Goal: Information Seeking & Learning: Learn about a topic

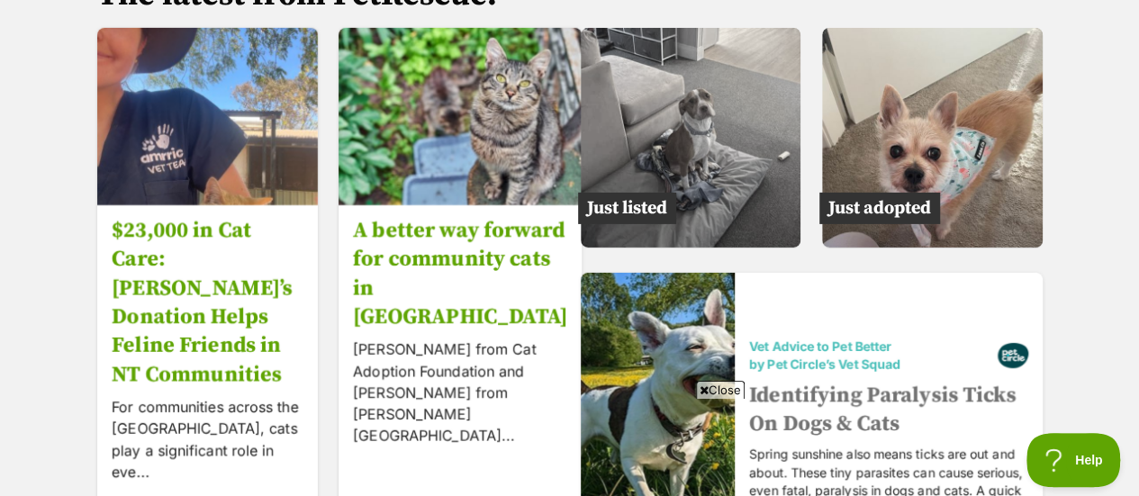
scroll to position [2800, 0]
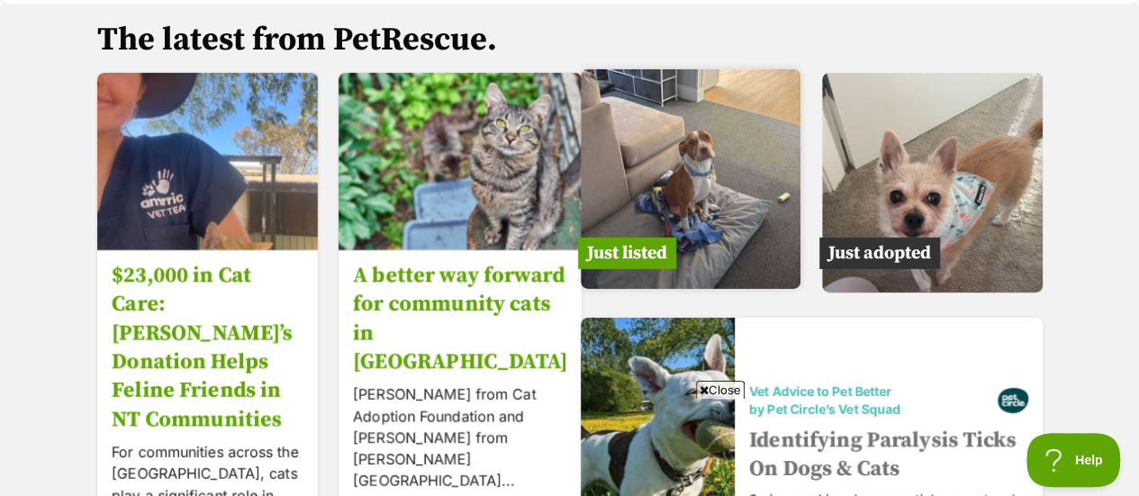
click at [651, 141] on img at bounding box center [691, 179] width 221 height 221
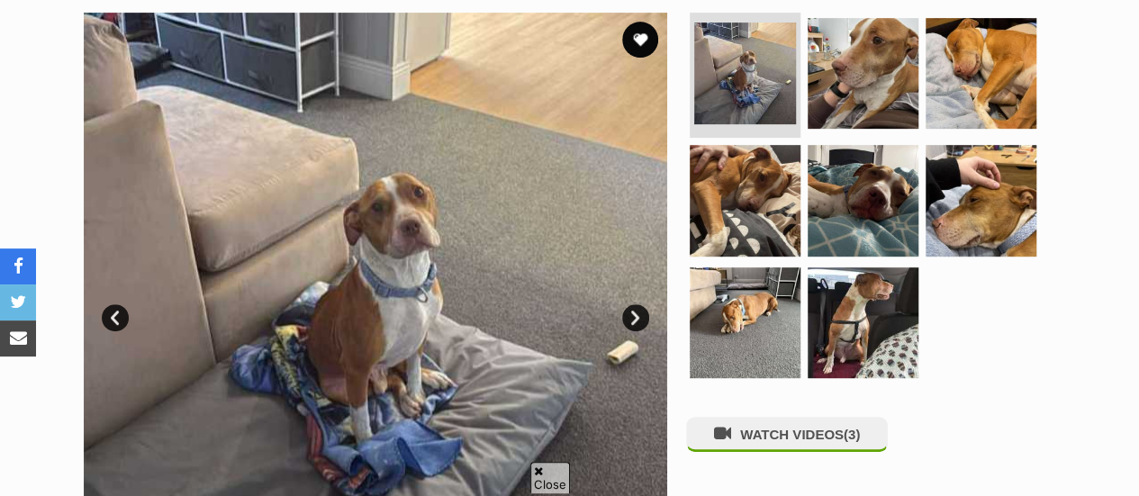
scroll to position [400, 0]
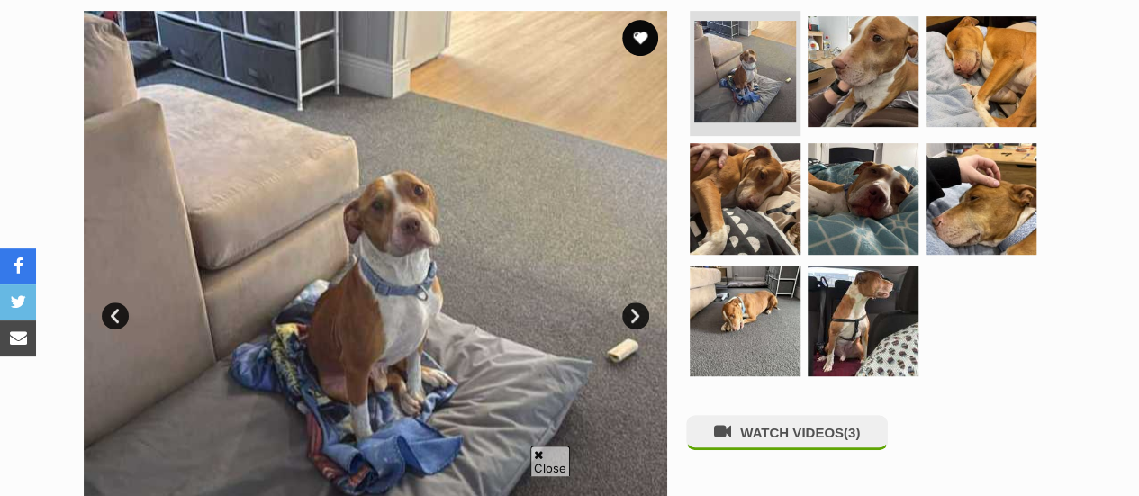
click at [634, 303] on link "Next" at bounding box center [635, 316] width 27 height 27
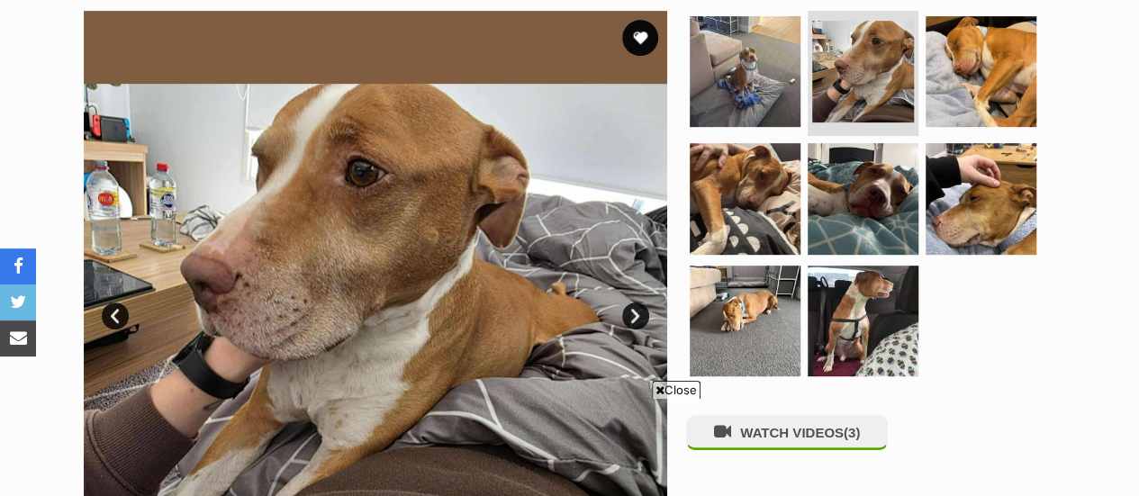
click at [638, 303] on link "Next" at bounding box center [635, 316] width 27 height 27
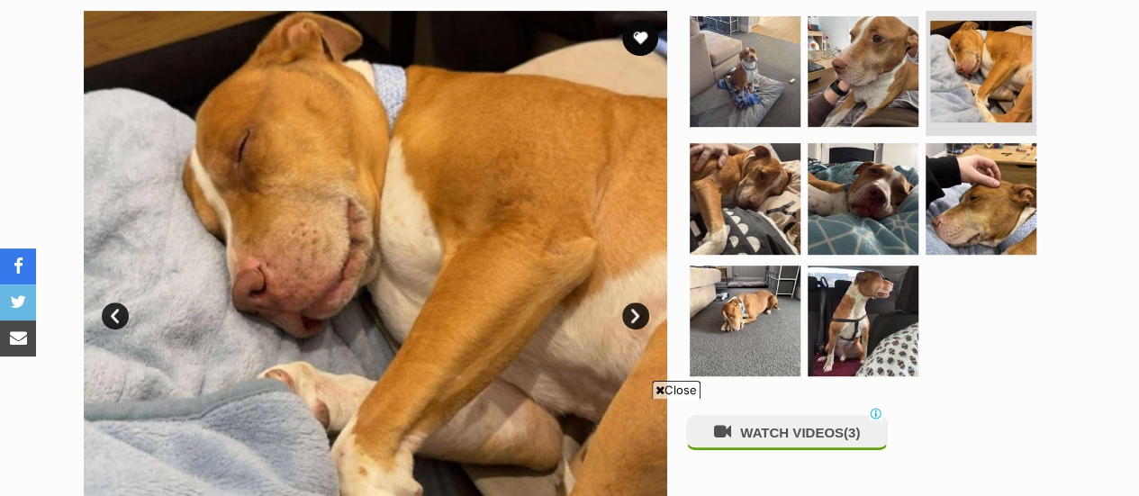
click at [633, 303] on link "Next" at bounding box center [635, 316] width 27 height 27
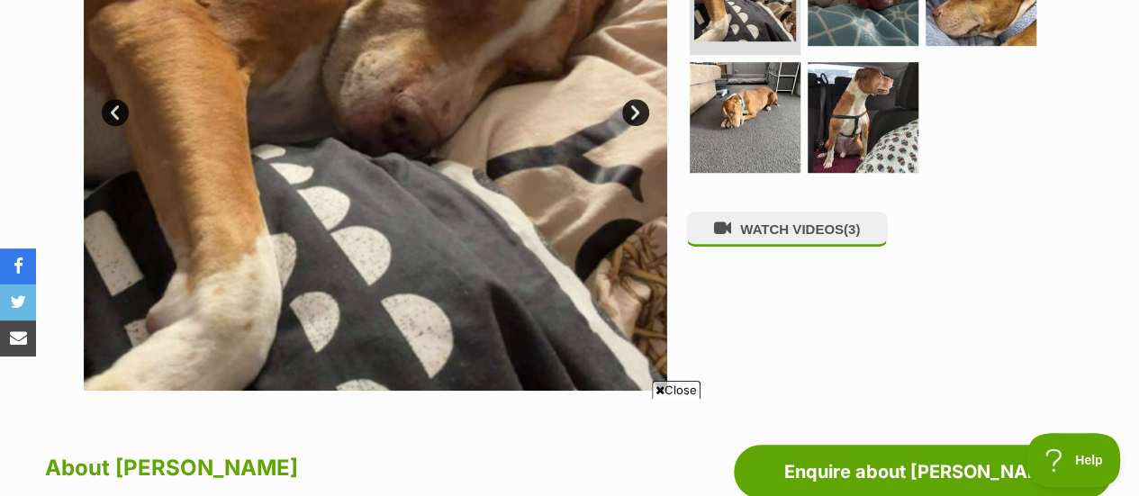
scroll to position [0, 0]
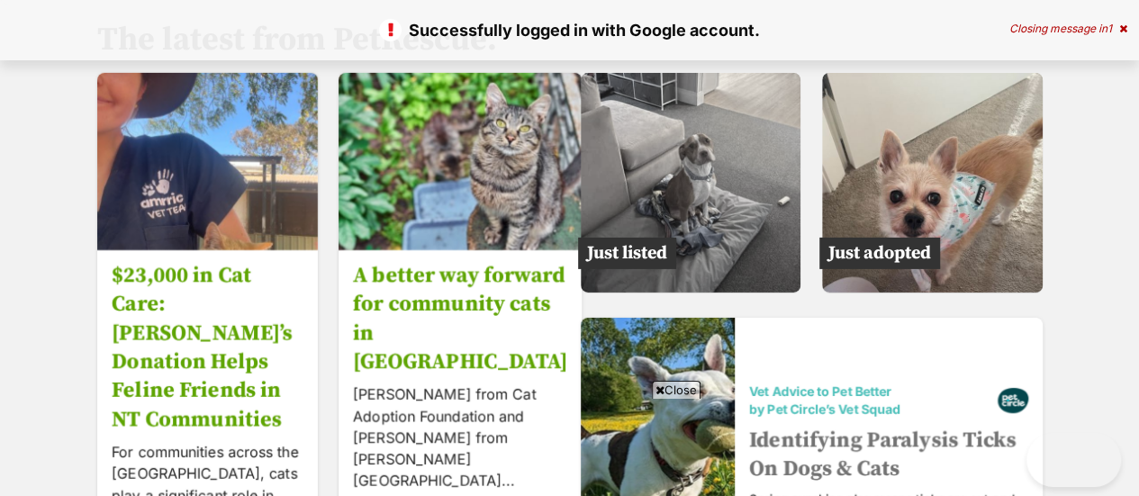
click at [1122, 23] on icon at bounding box center [1124, 28] width 8 height 11
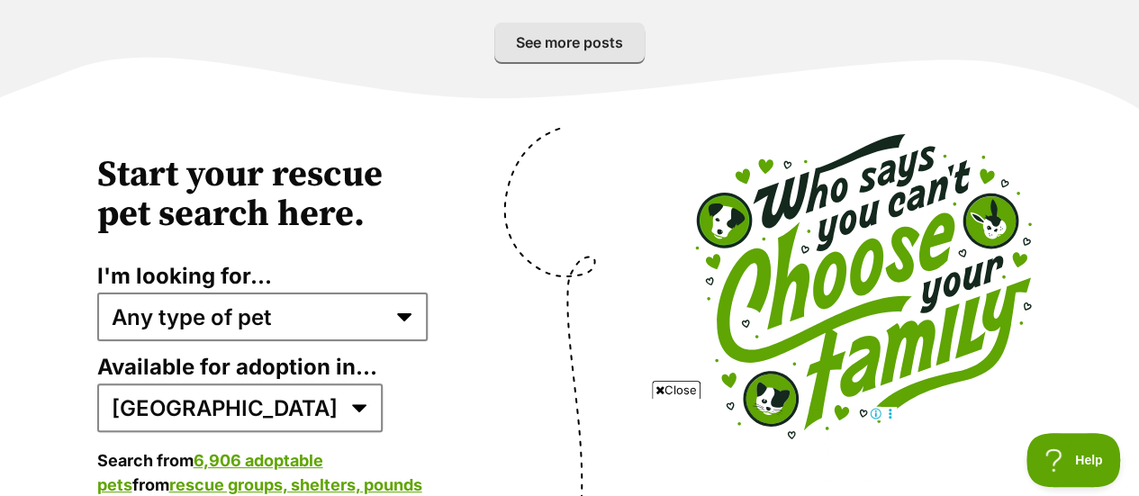
scroll to position [3563, 0]
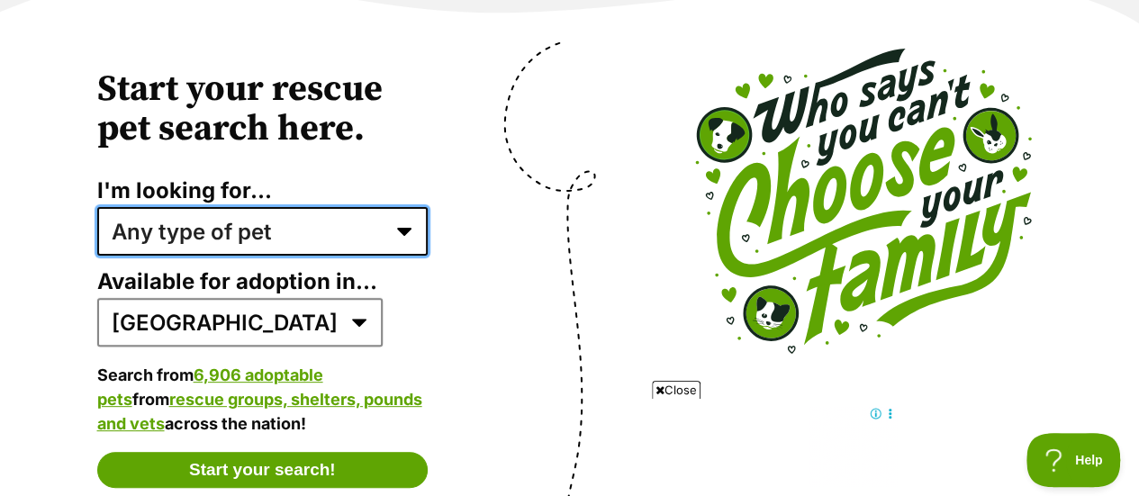
click at [364, 207] on select "Any type of pet Dogs Cats Other pets Pets looking for a home together Pets need…" at bounding box center [262, 231] width 331 height 49
select select "foster"
click at [97, 207] on select "Any type of pet Dogs Cats Other pets Pets looking for a home together Pets need…" at bounding box center [262, 231] width 331 height 49
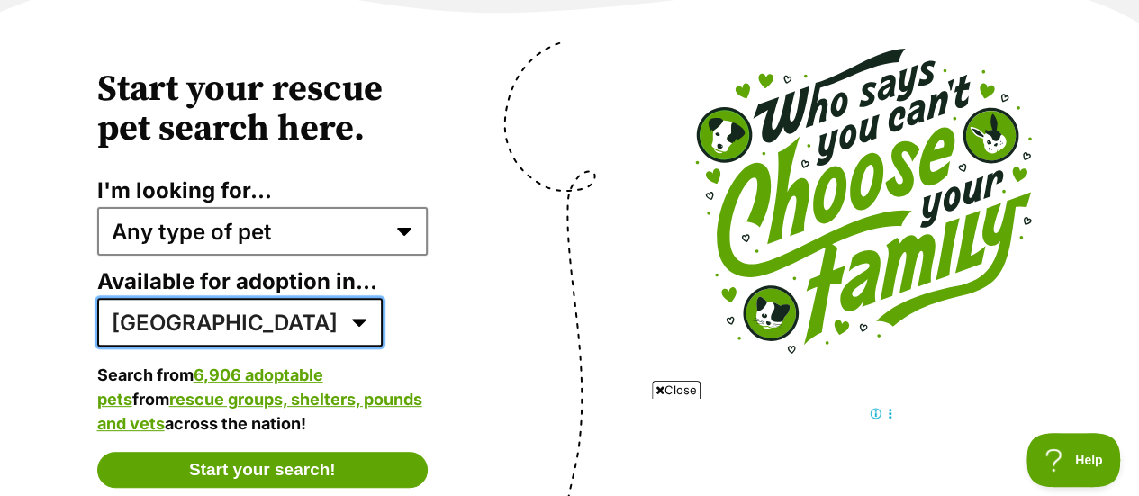
click at [213, 298] on select "Australia ACT NSW NT QLD SA TAS VIC WA" at bounding box center [240, 322] width 286 height 49
select select "2"
click at [97, 298] on select "Australia ACT NSW NT QLD SA TAS VIC WA" at bounding box center [240, 322] width 286 height 49
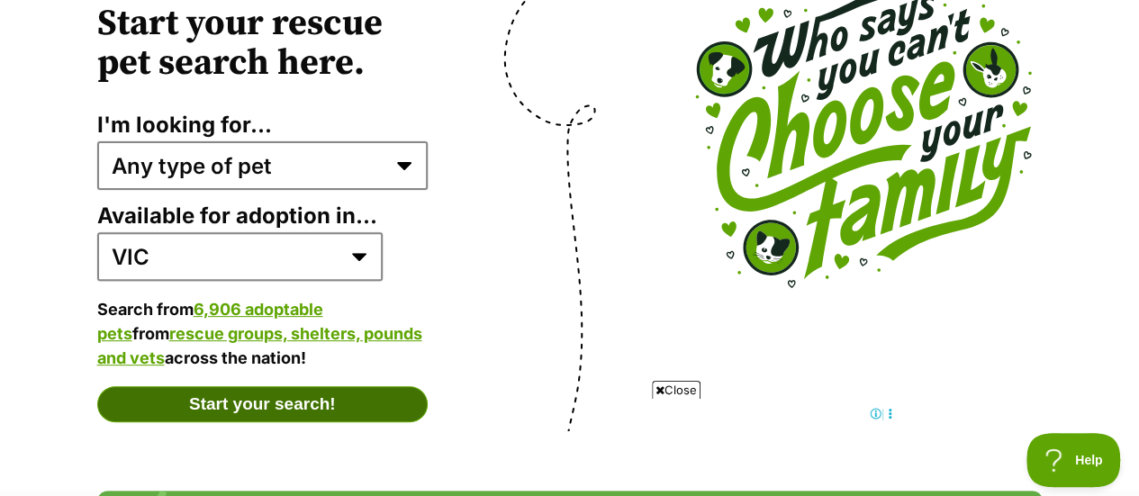
click at [303, 386] on button "Start your search!" at bounding box center [262, 404] width 331 height 36
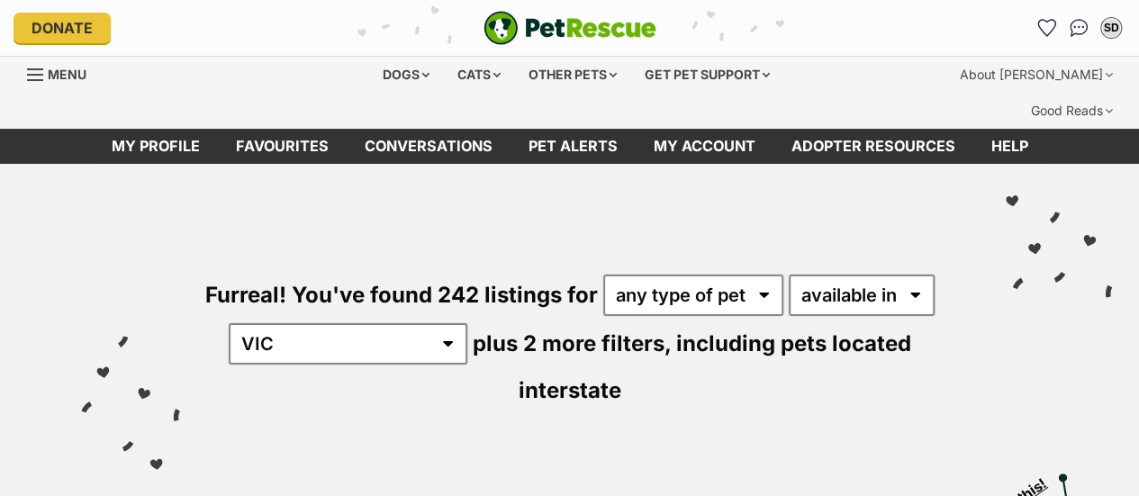
select select "Other Pets"
click at [603, 275] on select "any type of pet cats dogs other pets" at bounding box center [693, 295] width 180 height 41
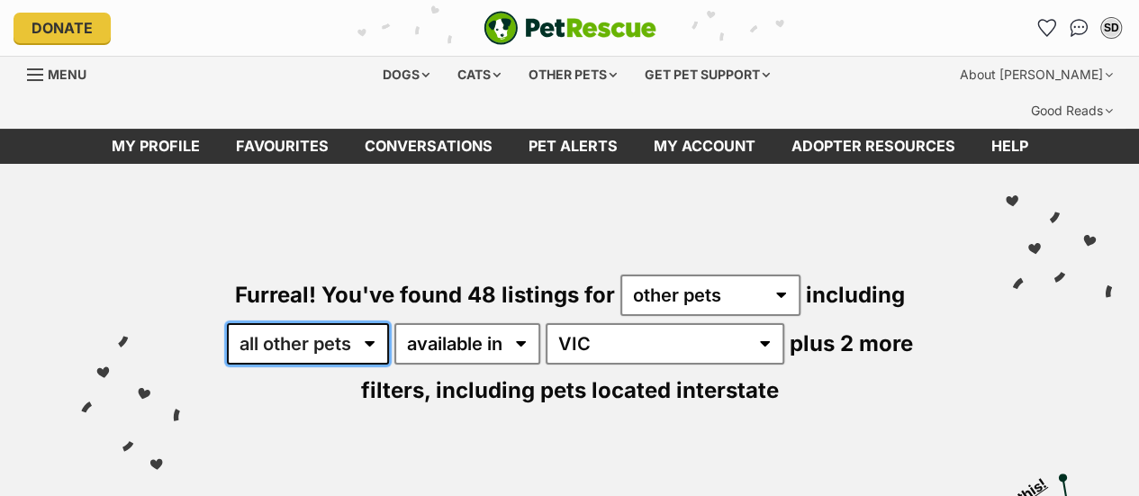
click at [364, 323] on select "all other pets Birds Rabbits" at bounding box center [308, 343] width 162 height 41
select select "Birds"
click at [242, 323] on select "all other pets Birds Rabbits" at bounding box center [308, 343] width 162 height 41
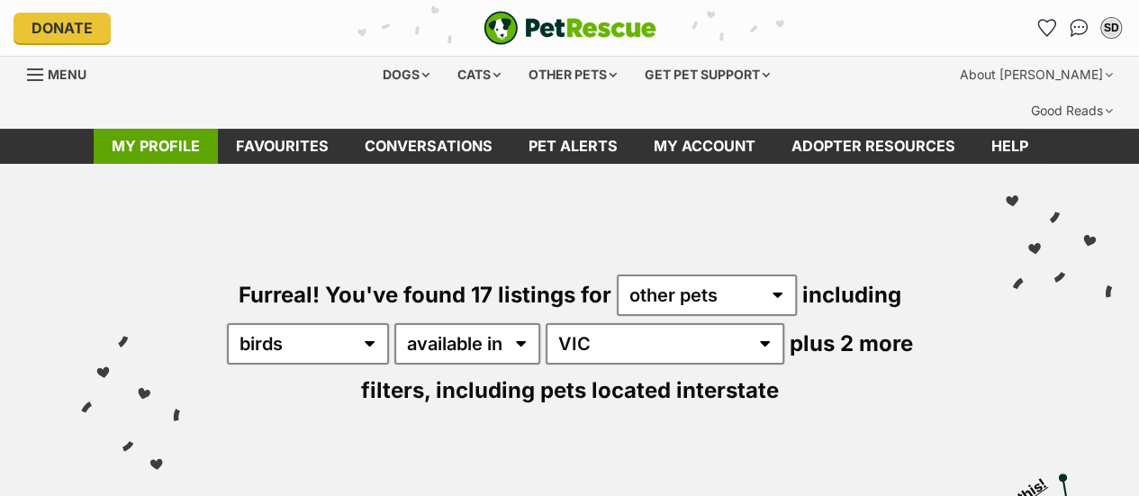
click at [137, 129] on link "My profile" at bounding box center [156, 146] width 124 height 35
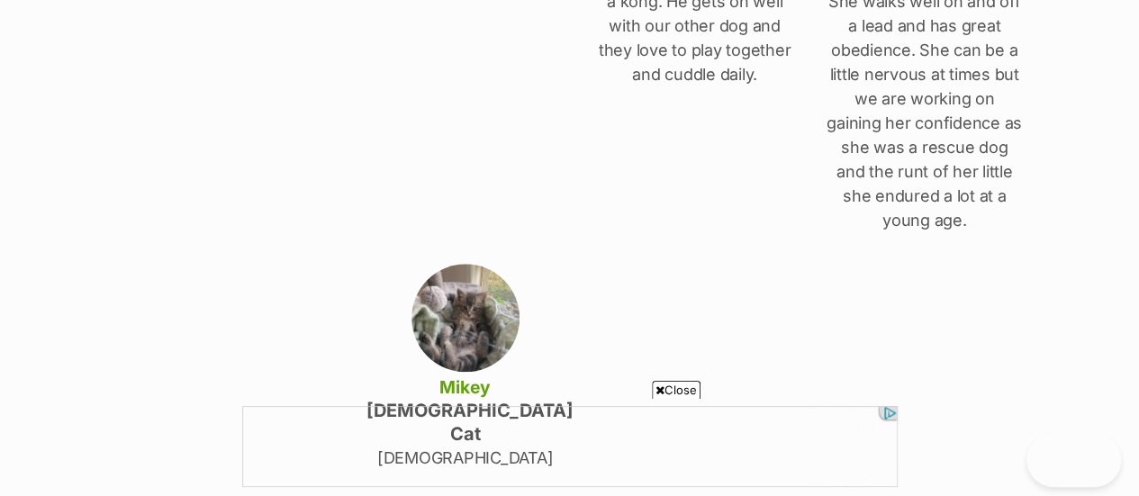
click at [460, 264] on img at bounding box center [466, 318] width 108 height 108
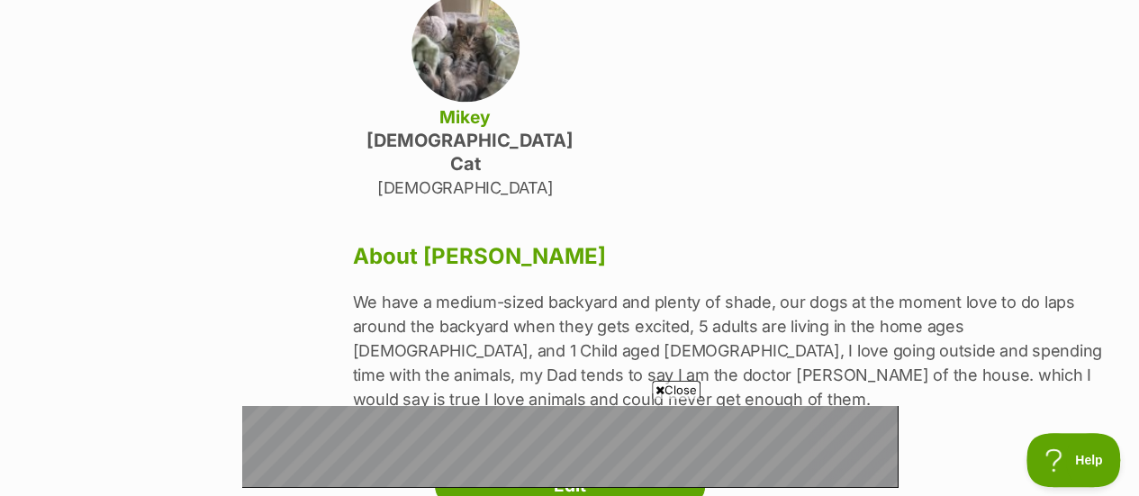
scroll to position [1103, 0]
click at [621, 467] on link "Edit" at bounding box center [570, 485] width 270 height 36
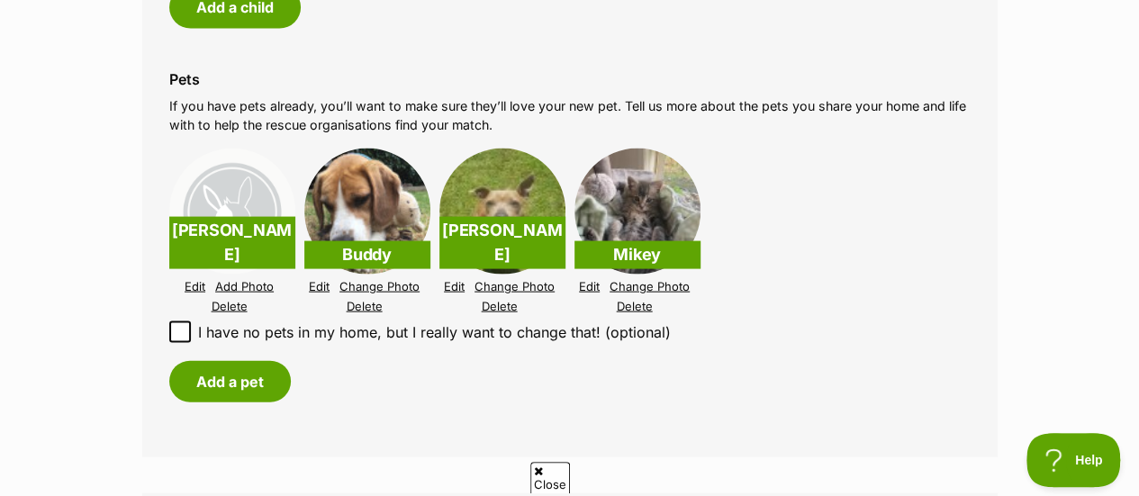
click at [196, 280] on link "Edit" at bounding box center [195, 287] width 21 height 14
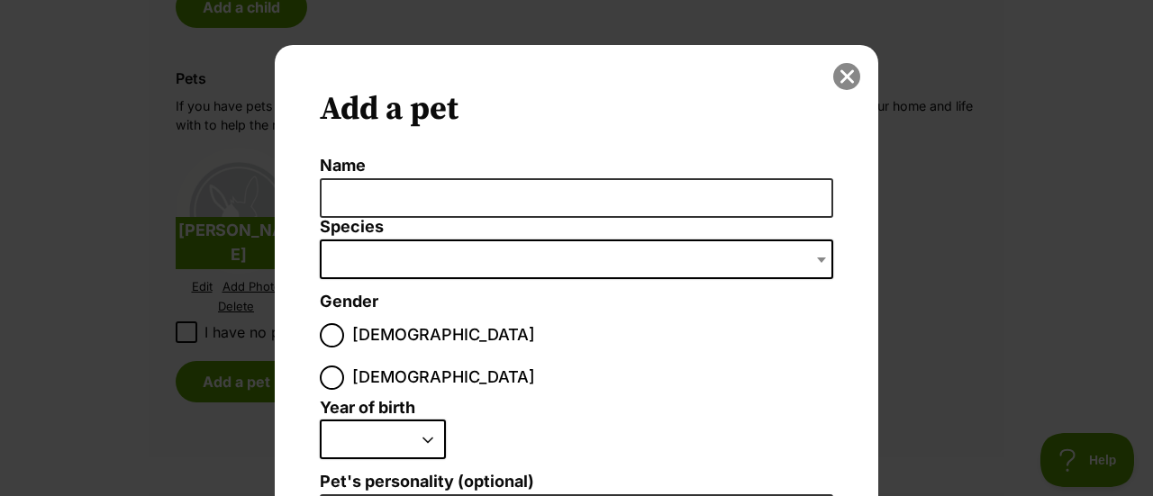
click at [849, 76] on button "close" at bounding box center [846, 76] width 27 height 27
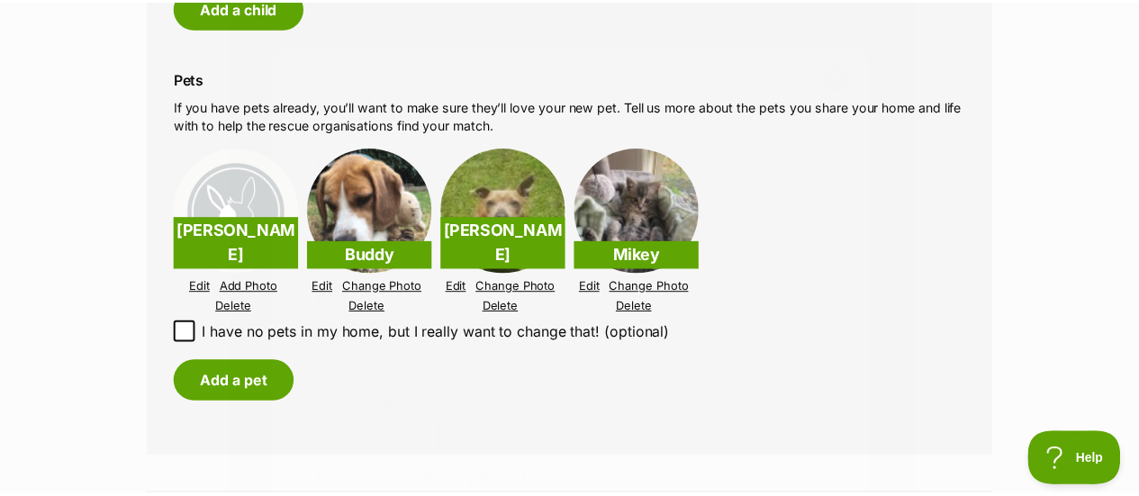
scroll to position [1775, 0]
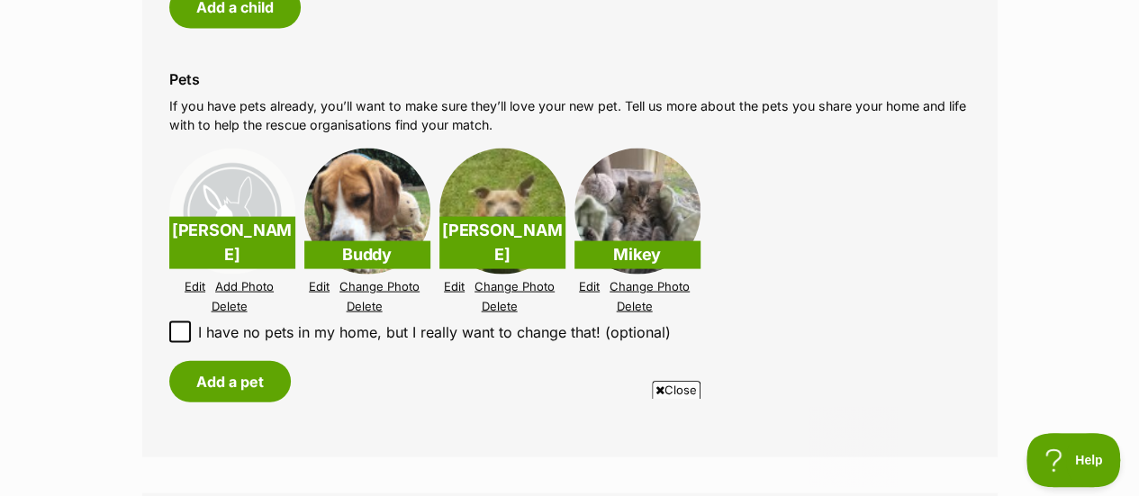
click at [189, 280] on link "Edit" at bounding box center [195, 287] width 21 height 14
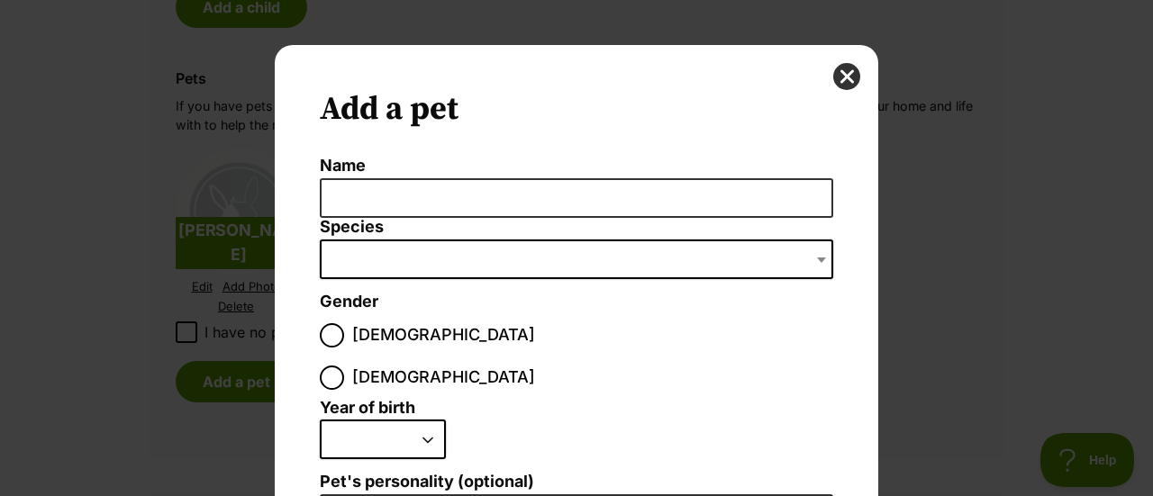
scroll to position [0, 0]
click at [833, 77] on button "close" at bounding box center [846, 76] width 27 height 27
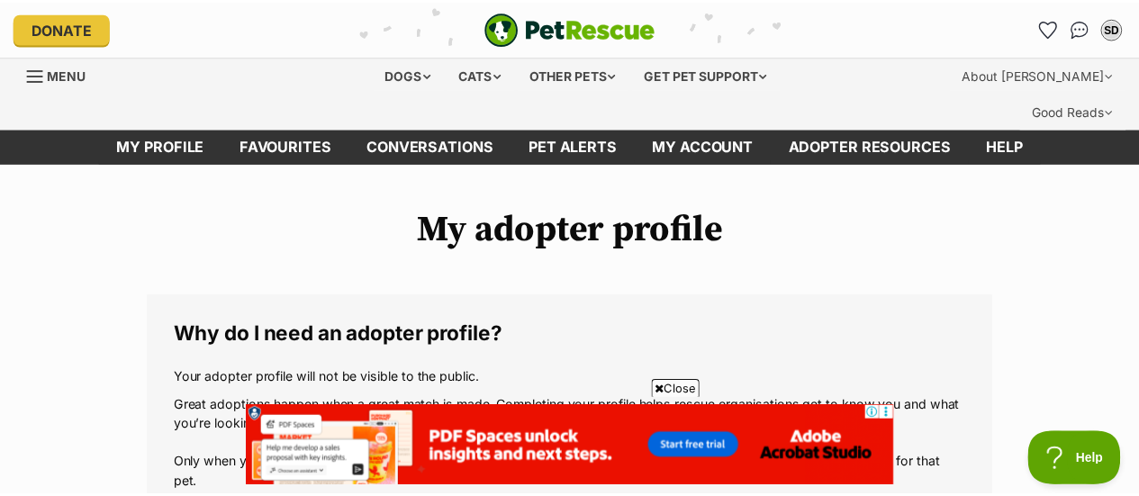
scroll to position [1775, 0]
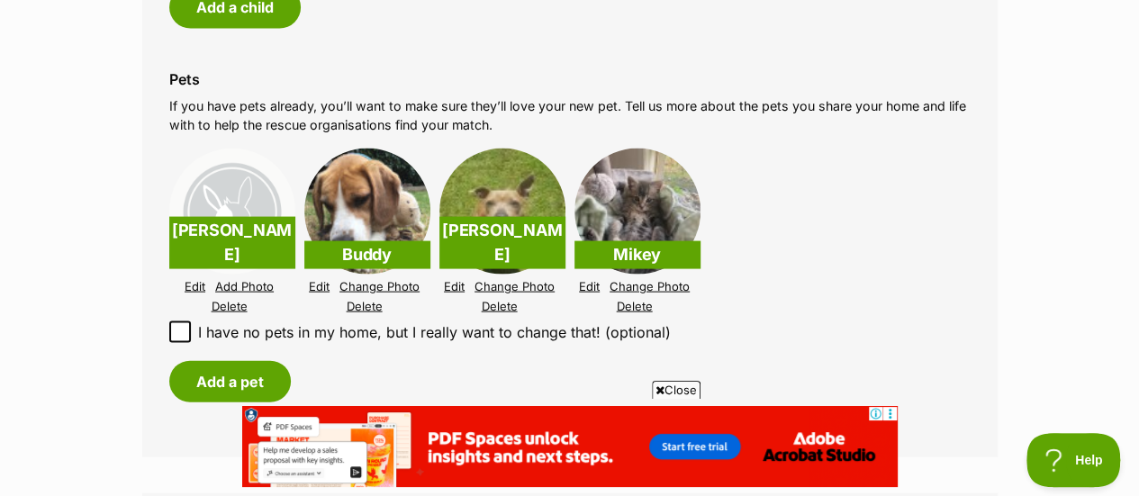
click at [328, 280] on link "Edit" at bounding box center [319, 287] width 21 height 14
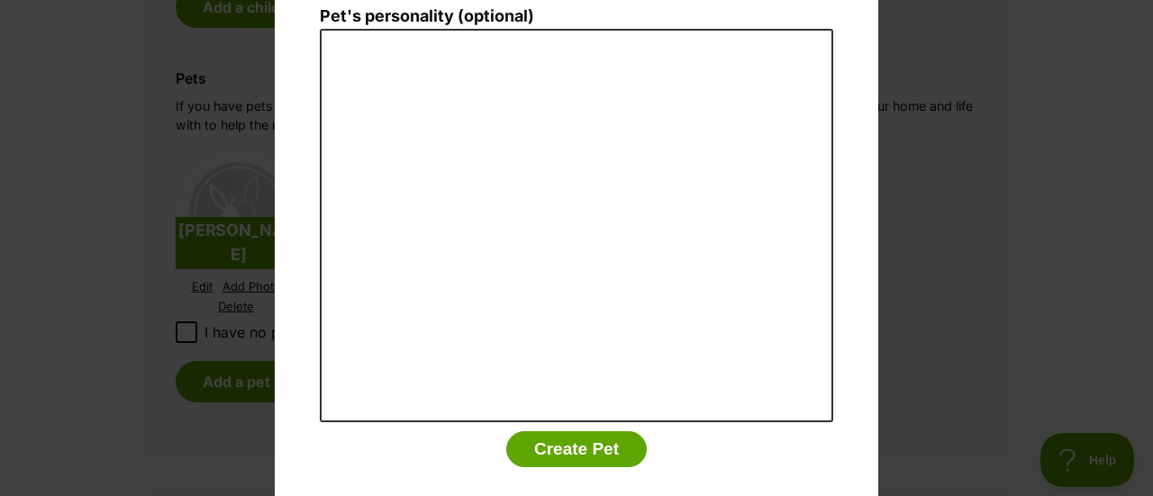
scroll to position [0, 0]
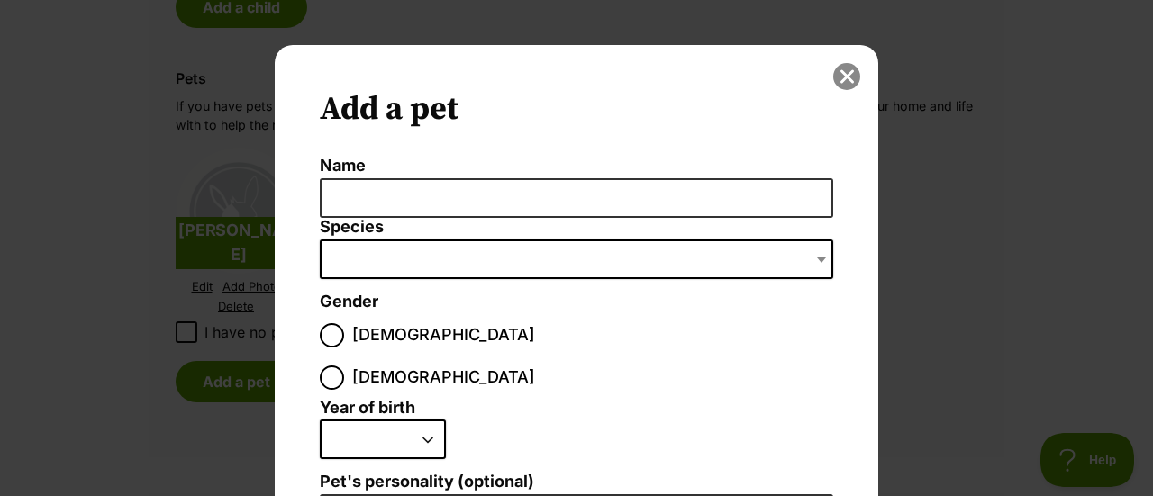
click at [839, 83] on button "close" at bounding box center [846, 76] width 27 height 27
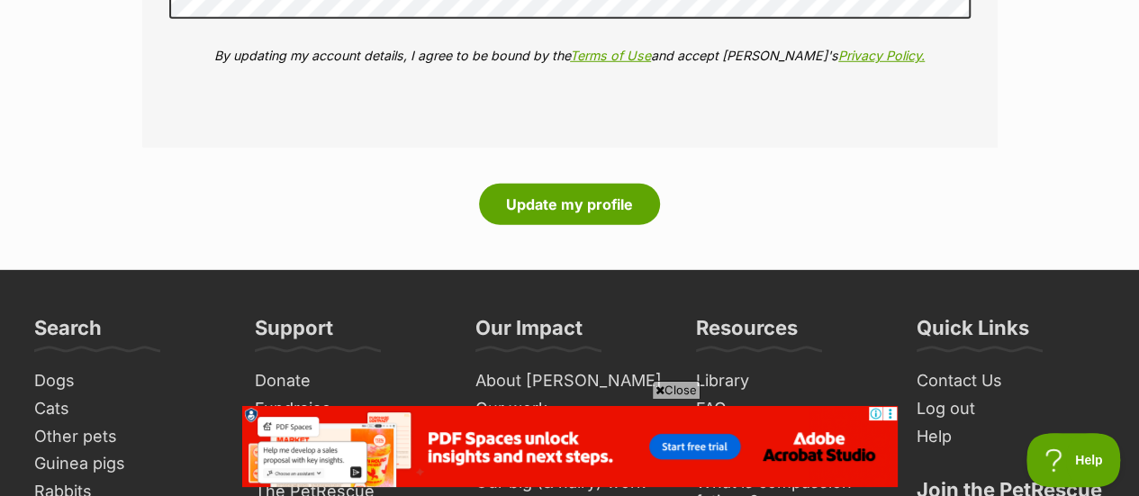
scroll to position [2631, 0]
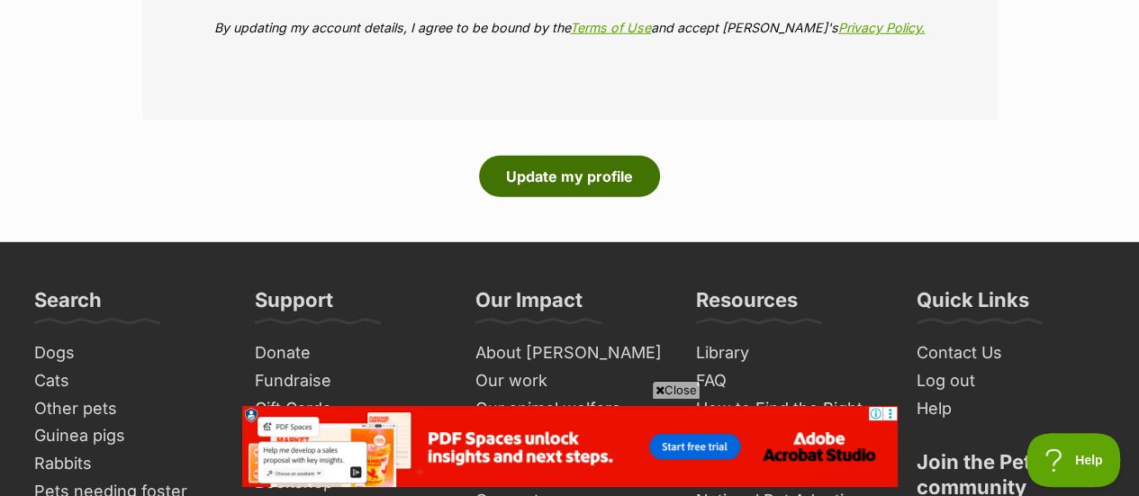
click at [533, 156] on button "Update my profile" at bounding box center [569, 176] width 181 height 41
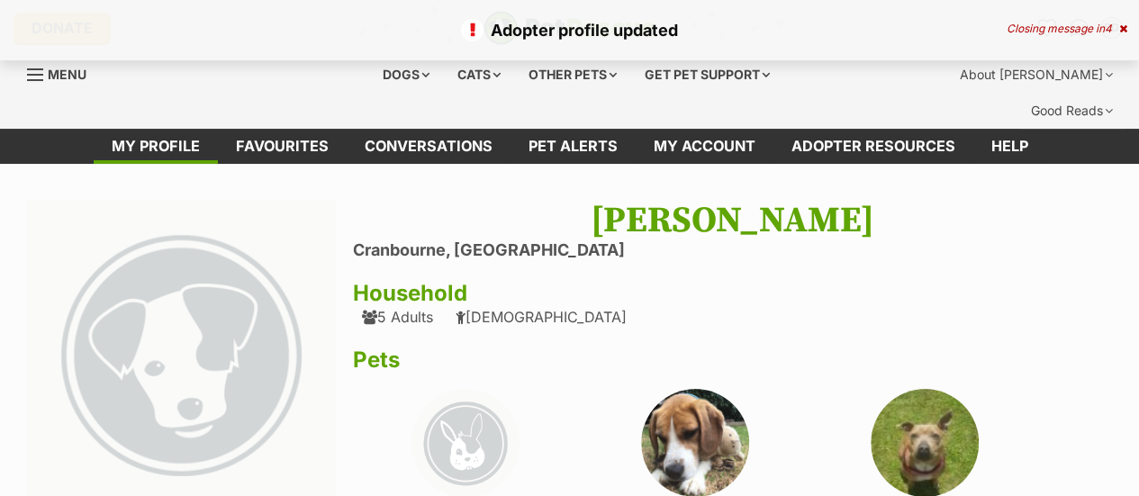
click at [1127, 25] on icon at bounding box center [1124, 28] width 8 height 11
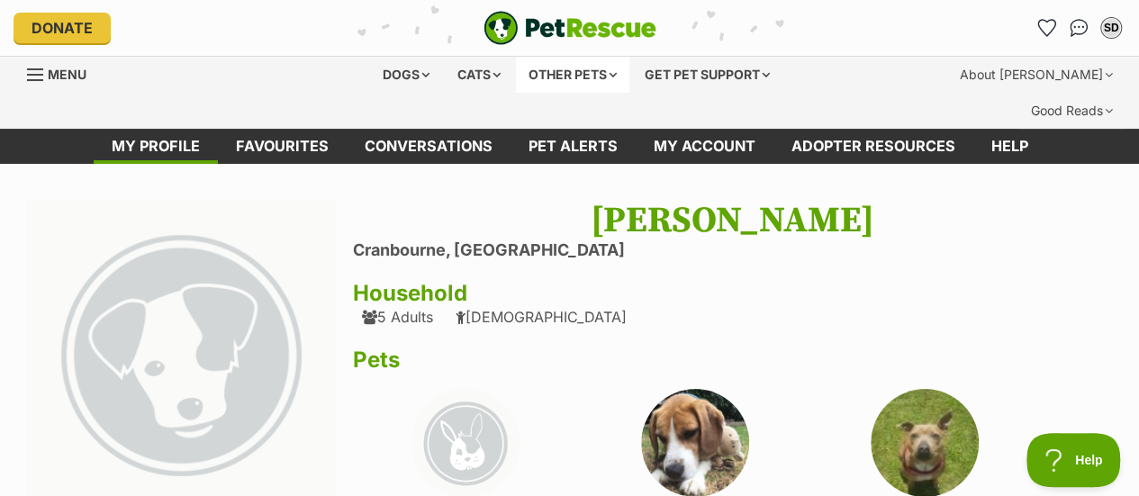
click at [595, 68] on div "Other pets" at bounding box center [572, 75] width 113 height 36
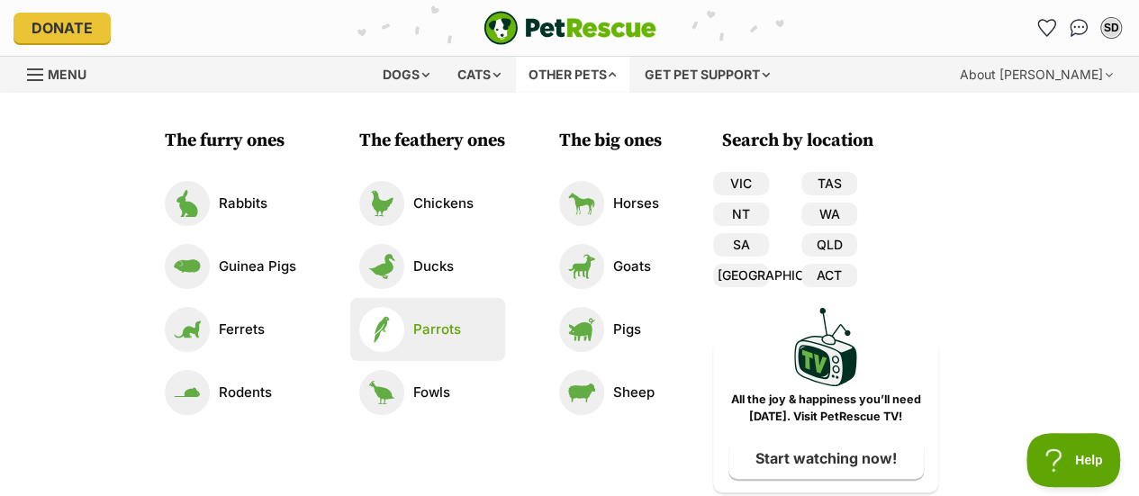
click at [409, 322] on link "Parrots" at bounding box center [427, 329] width 137 height 45
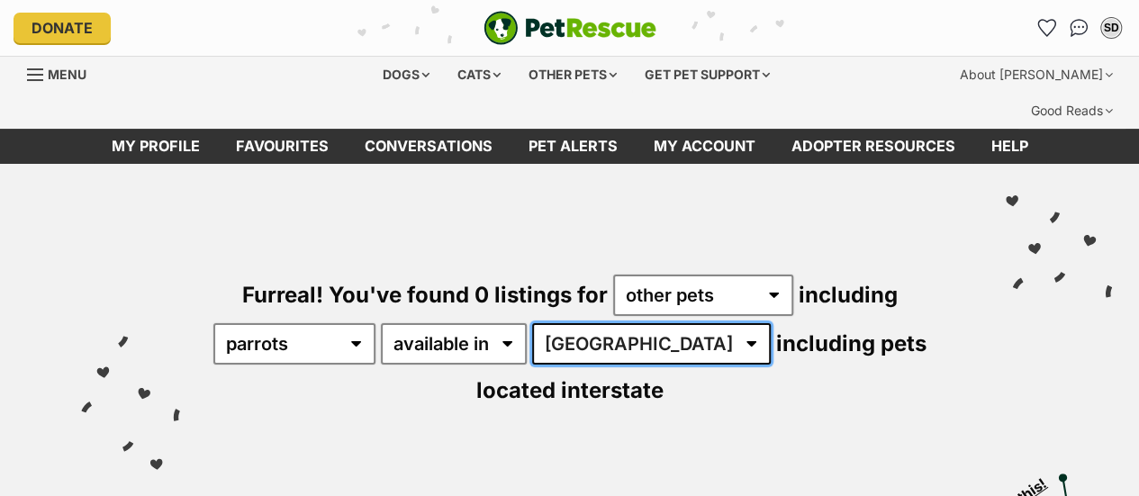
click at [621, 323] on select "[GEOGRAPHIC_DATA]" at bounding box center [651, 343] width 239 height 41
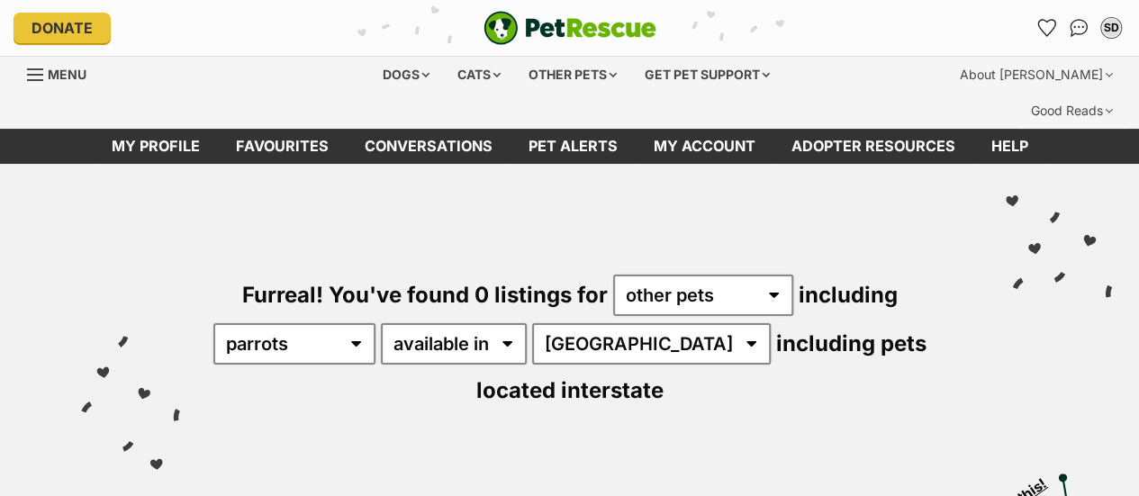
click at [724, 349] on div "Furreal! You've found 0 listings for any type of pet cats dogs other pets inclu…" at bounding box center [569, 311] width 1085 height 294
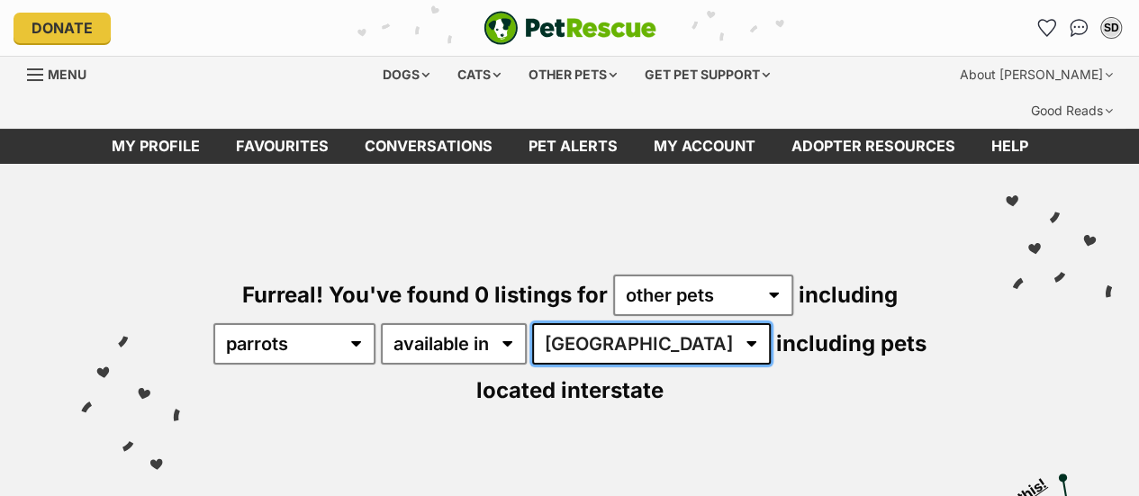
click at [661, 323] on select "[GEOGRAPHIC_DATA]" at bounding box center [651, 343] width 239 height 41
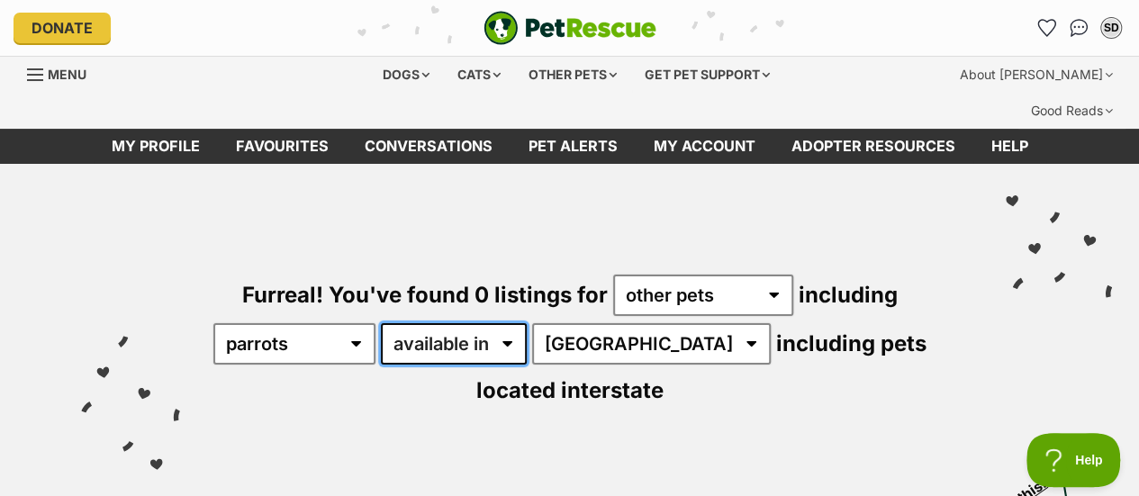
drag, startPoint x: 517, startPoint y: 302, endPoint x: 508, endPoint y: 327, distance: 26.8
click at [517, 323] on select "available in located in" at bounding box center [454, 343] width 146 height 41
select select "disabled"
click at [394, 323] on select "available in located in" at bounding box center [454, 343] width 146 height 41
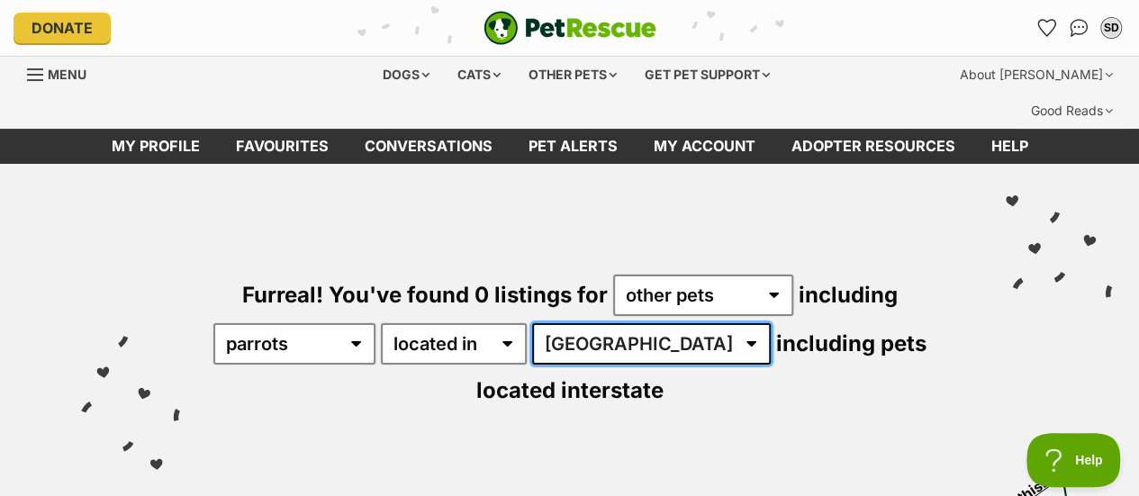
click at [663, 323] on select "[GEOGRAPHIC_DATA]" at bounding box center [651, 343] width 239 height 41
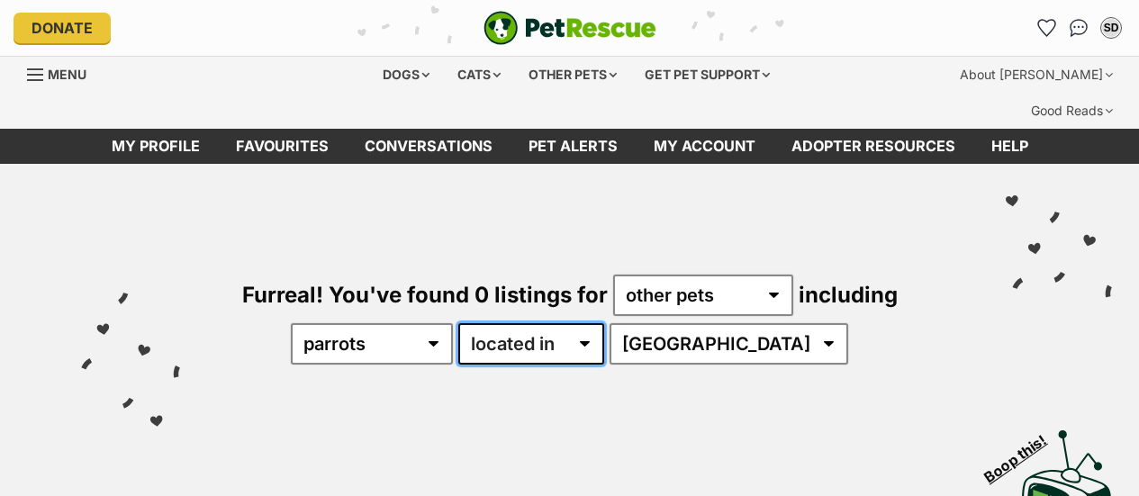
click at [604, 323] on select "available in located in" at bounding box center [531, 343] width 146 height 41
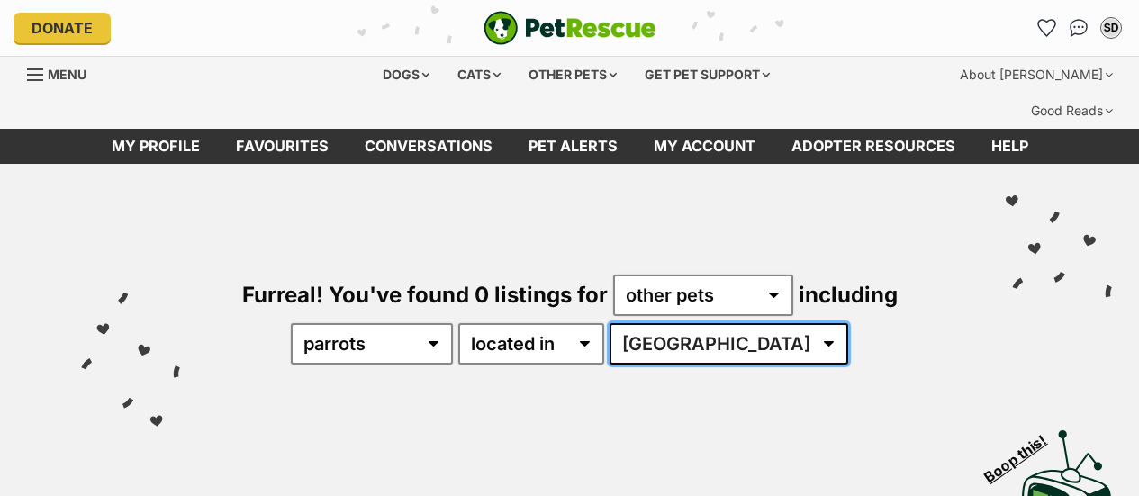
click at [733, 323] on select "[GEOGRAPHIC_DATA]" at bounding box center [729, 343] width 239 height 41
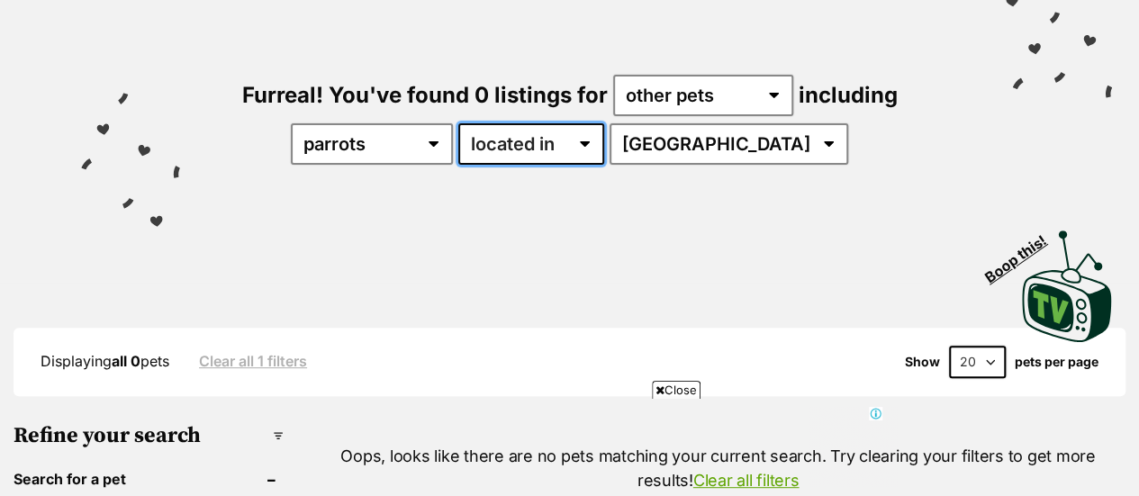
click at [604, 123] on select "available in located in" at bounding box center [531, 143] width 146 height 41
select select "enabled"
click at [513, 123] on select "available in located in" at bounding box center [531, 143] width 146 height 41
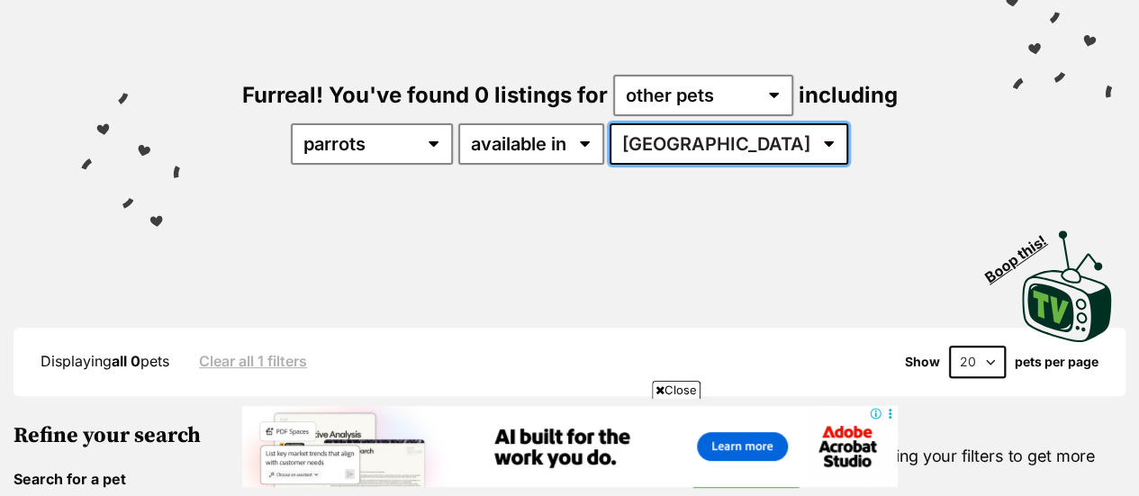
click at [772, 123] on select "Australia" at bounding box center [729, 143] width 239 height 41
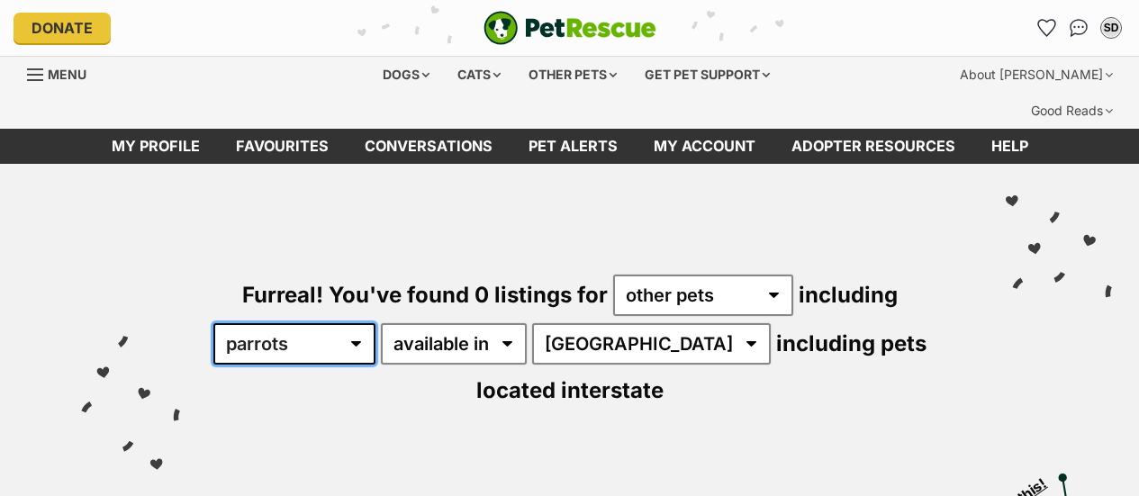
click at [364, 323] on select "all other pets Birds Chickens Cows Ducks Ferrets Fowls Goats Guinea Pigs Horses…" at bounding box center [294, 343] width 162 height 41
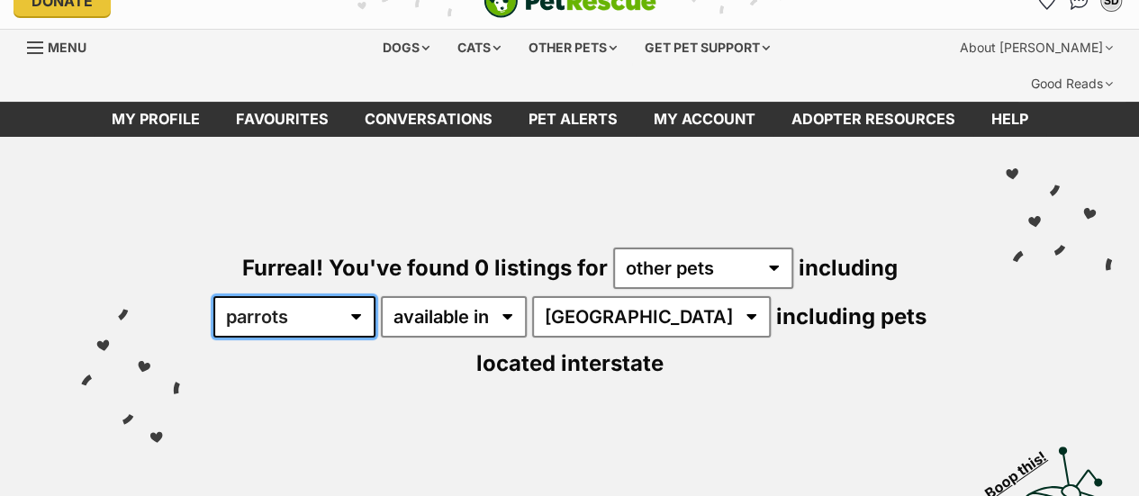
select select "Birds"
click at [224, 296] on select "all other pets Birds Chickens Cows Ducks Ferrets Fowls Goats Guinea Pigs Horses…" at bounding box center [294, 316] width 162 height 41
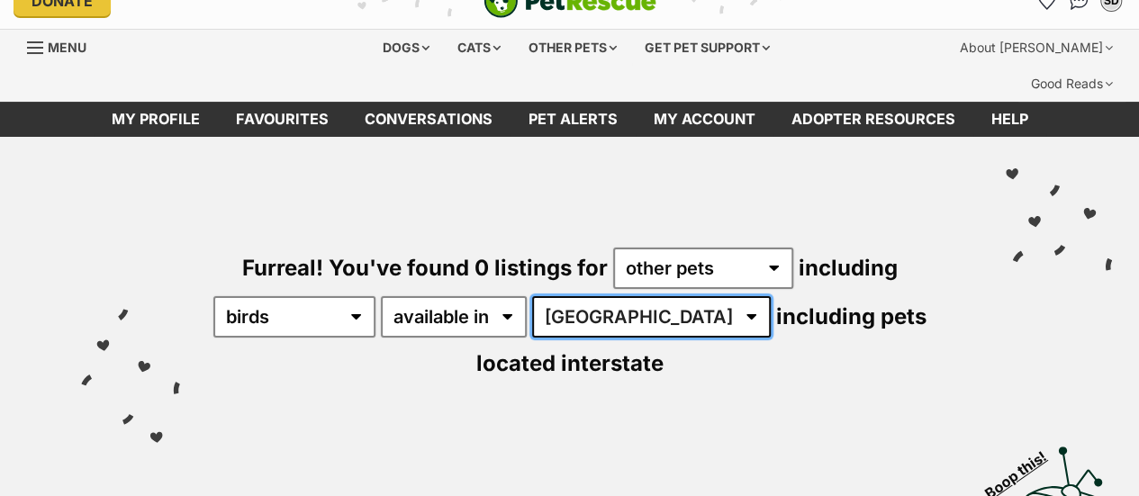
click at [614, 296] on select "[GEOGRAPHIC_DATA]" at bounding box center [651, 316] width 239 height 41
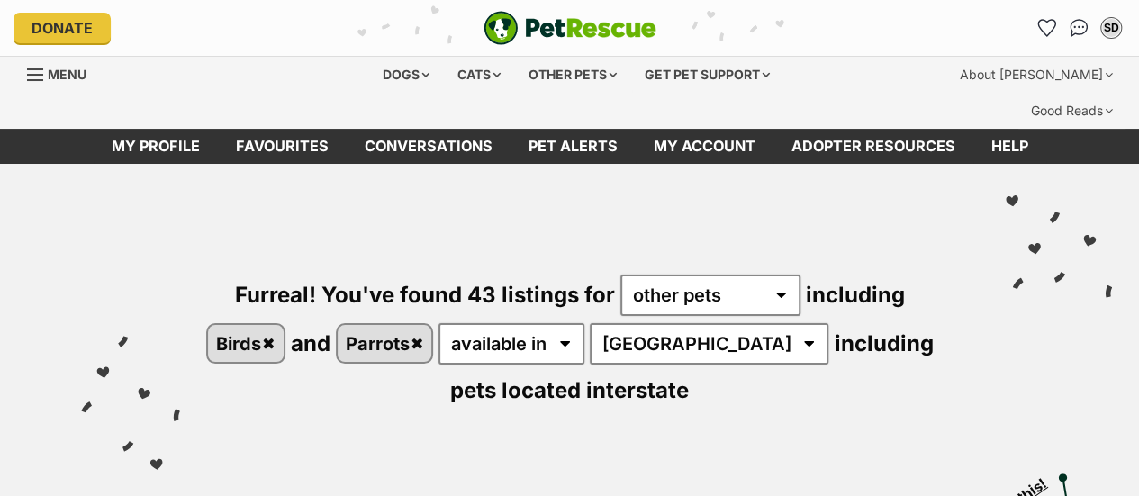
select select "VIC"
click at [624, 323] on select "Australia NSW QLD SA VIC WA" at bounding box center [709, 343] width 239 height 41
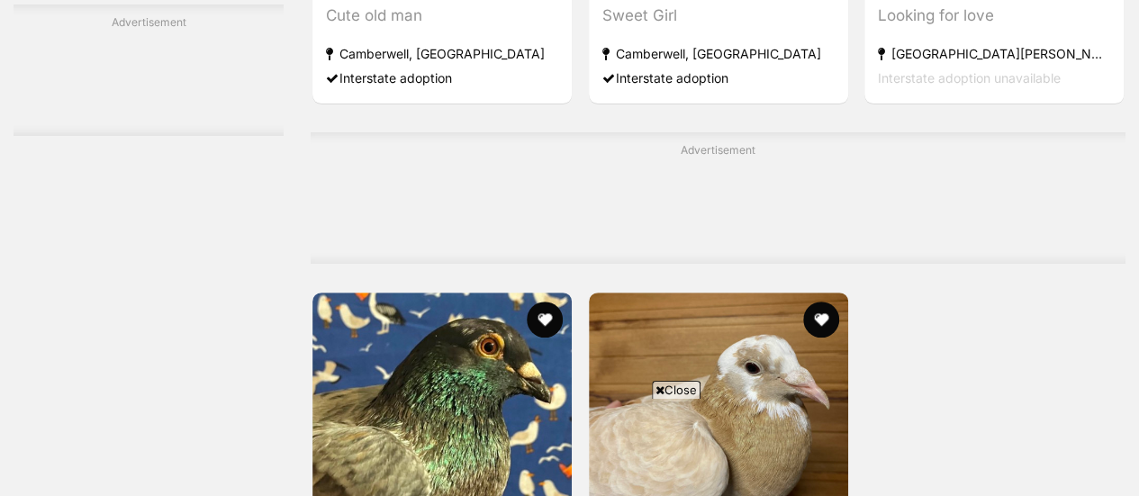
scroll to position [3678, 0]
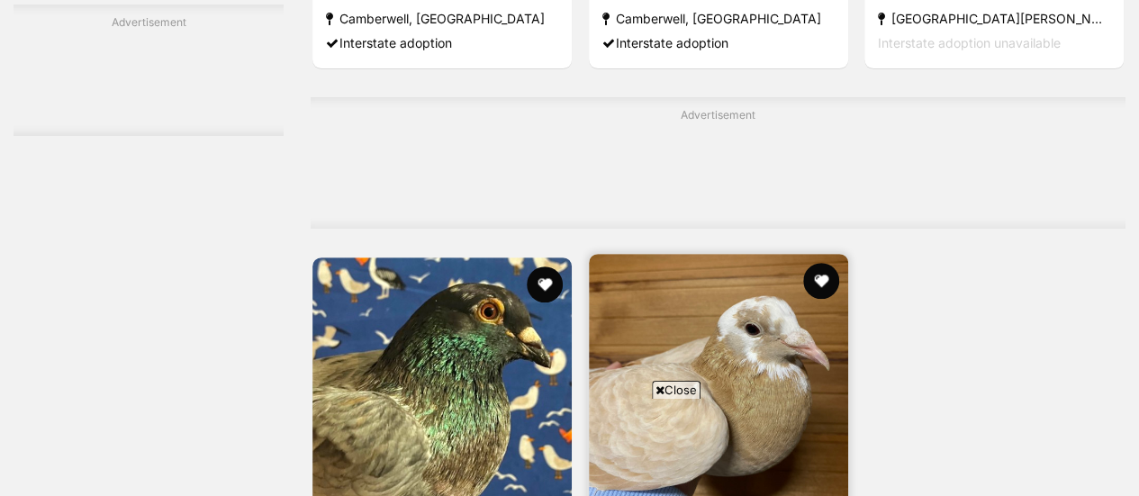
click at [733, 254] on img at bounding box center [718, 383] width 259 height 259
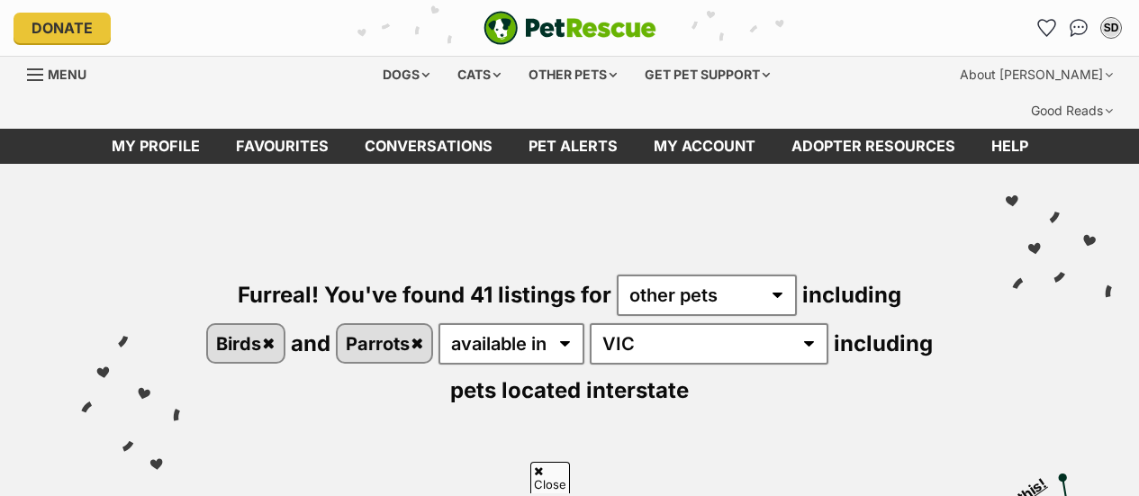
scroll to position [4234, 0]
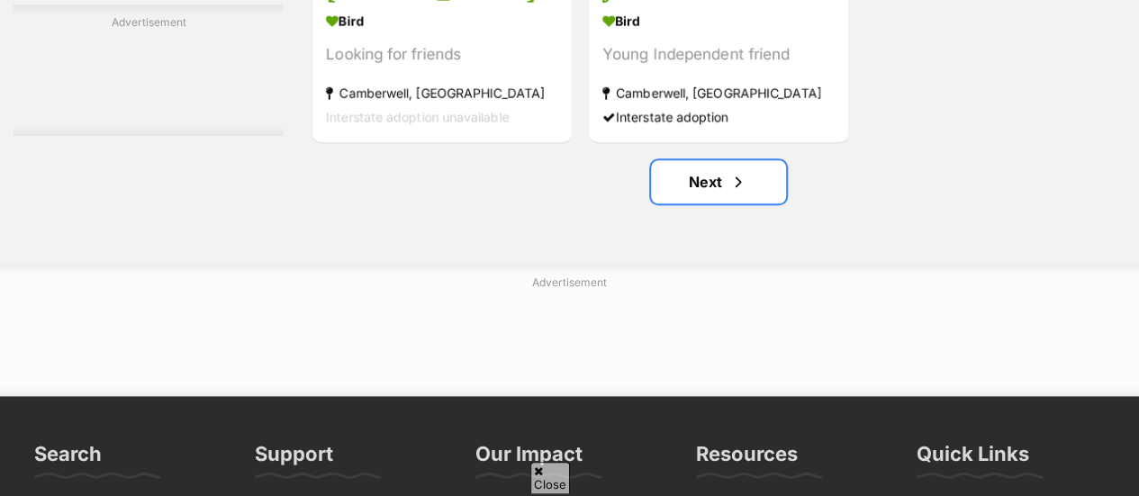
click at [686, 160] on link "Next" at bounding box center [718, 181] width 135 height 43
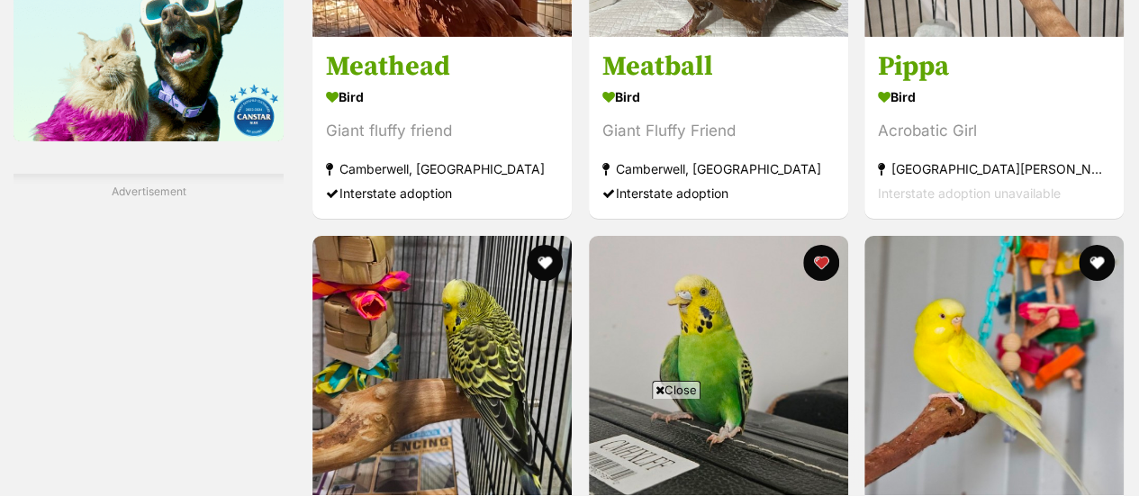
scroll to position [1355, 0]
